Goal: Check status: Check status

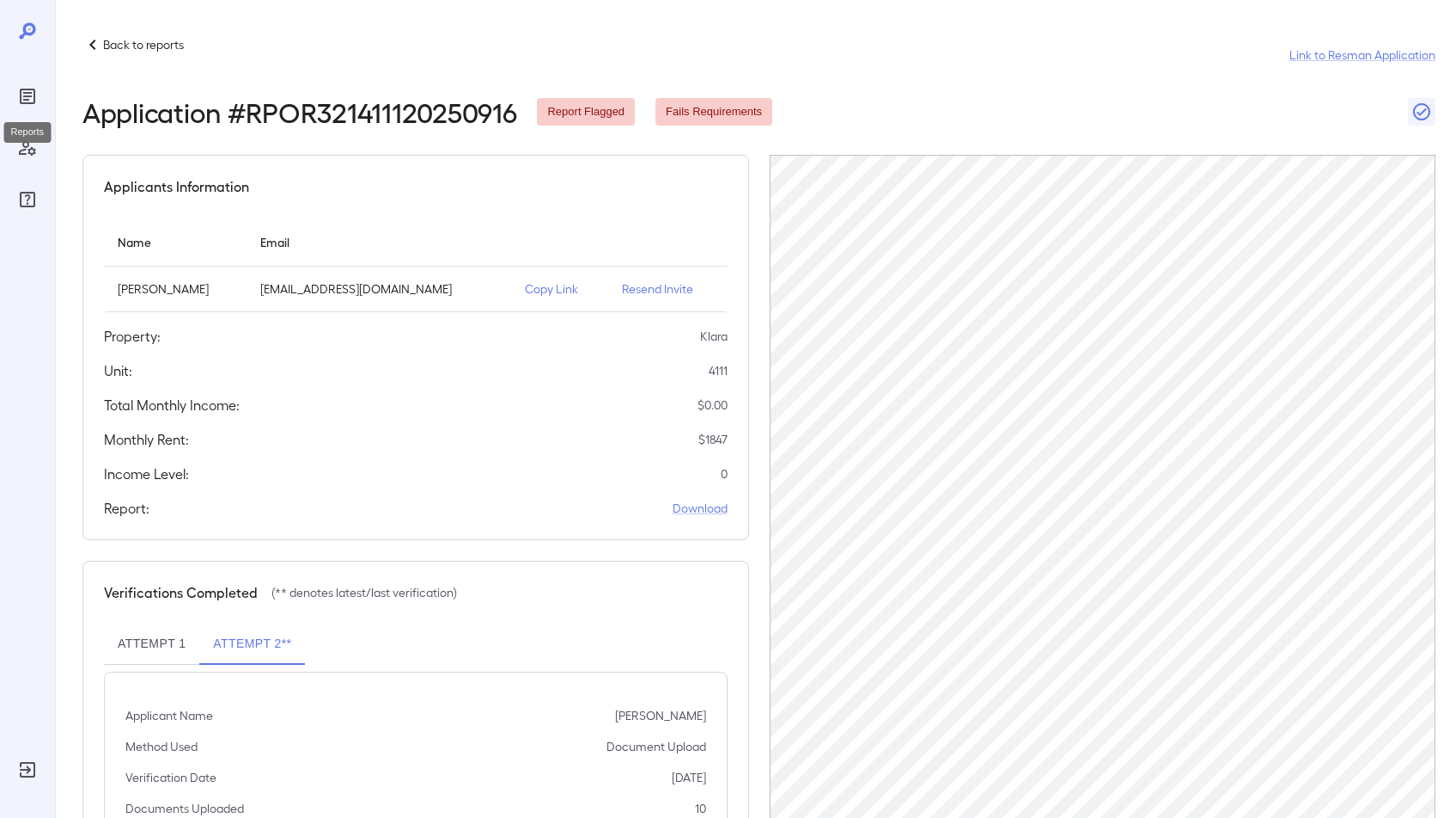
click at [33, 91] on icon "Reports" at bounding box center [28, 96] width 16 height 16
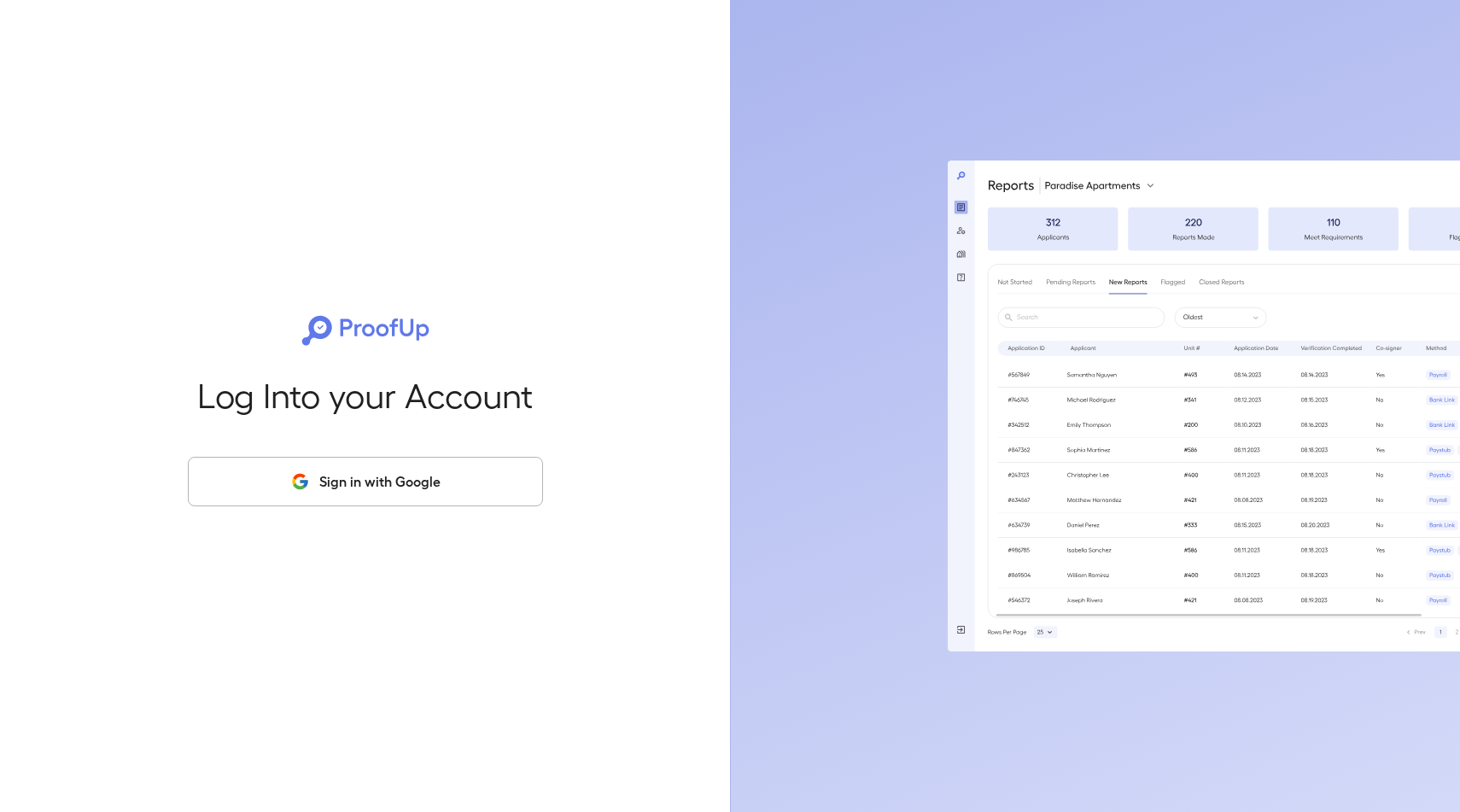
click at [350, 496] on button "Sign in with Google" at bounding box center [365, 481] width 355 height 49
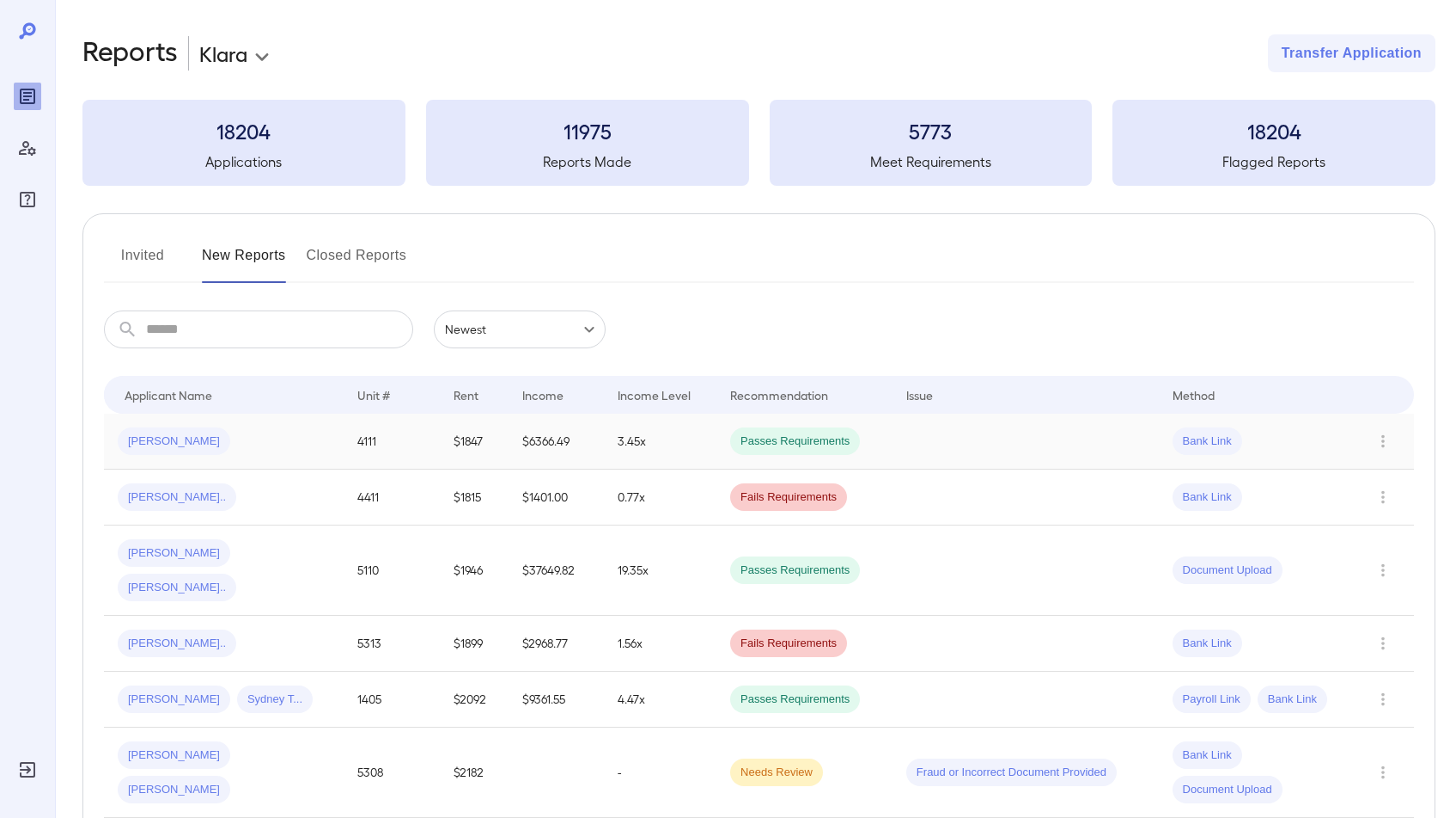
click at [305, 450] on div "Jamie L..." at bounding box center [224, 440] width 212 height 27
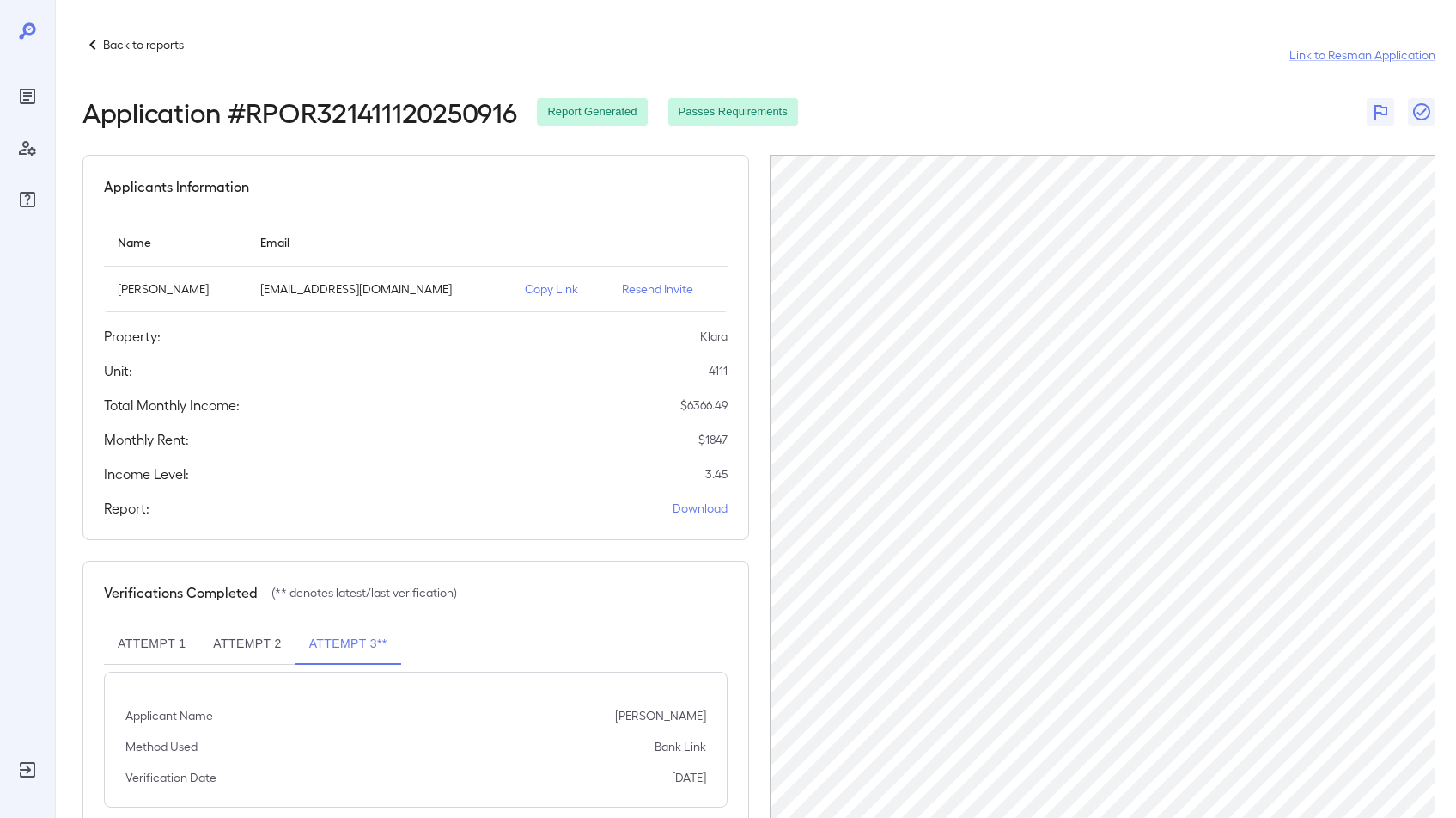
click at [109, 38] on p "Back to reports" at bounding box center [143, 45] width 80 height 17
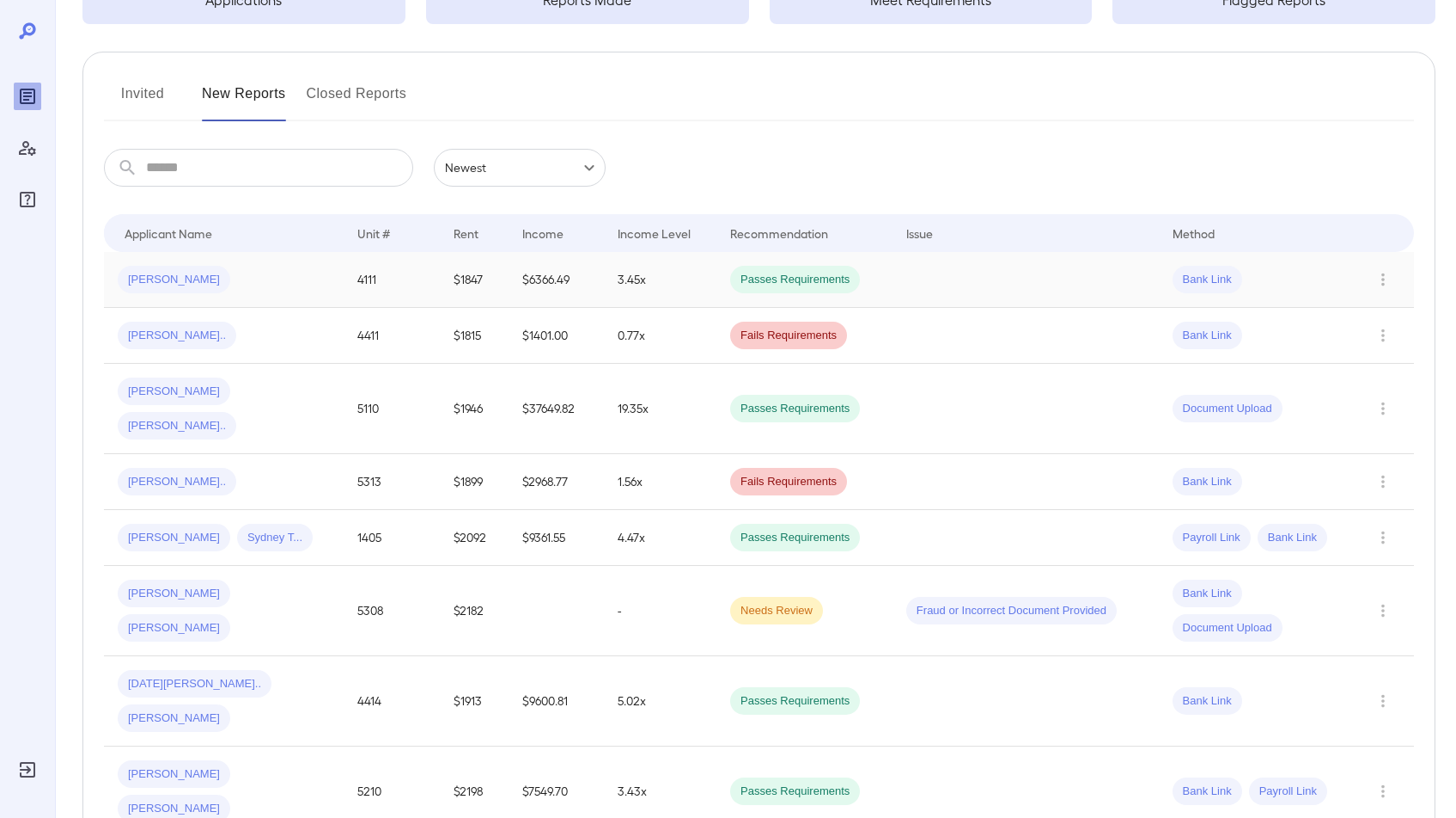
scroll to position [162, 0]
click at [311, 387] on div "Roberto R... Victoria P..." at bounding box center [224, 408] width 212 height 62
